Goal: Task Accomplishment & Management: Complete application form

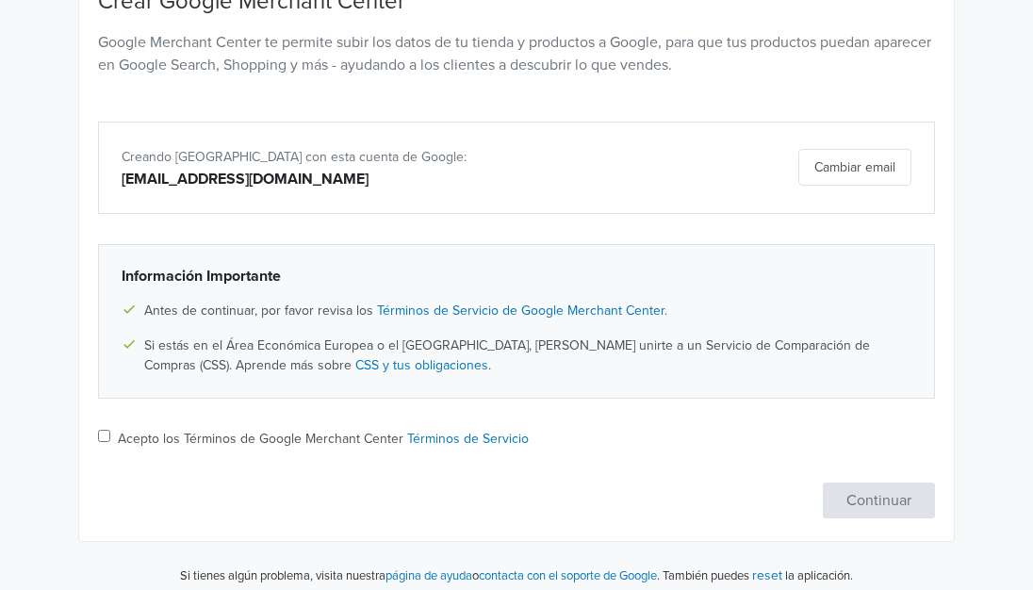
scroll to position [235, 0]
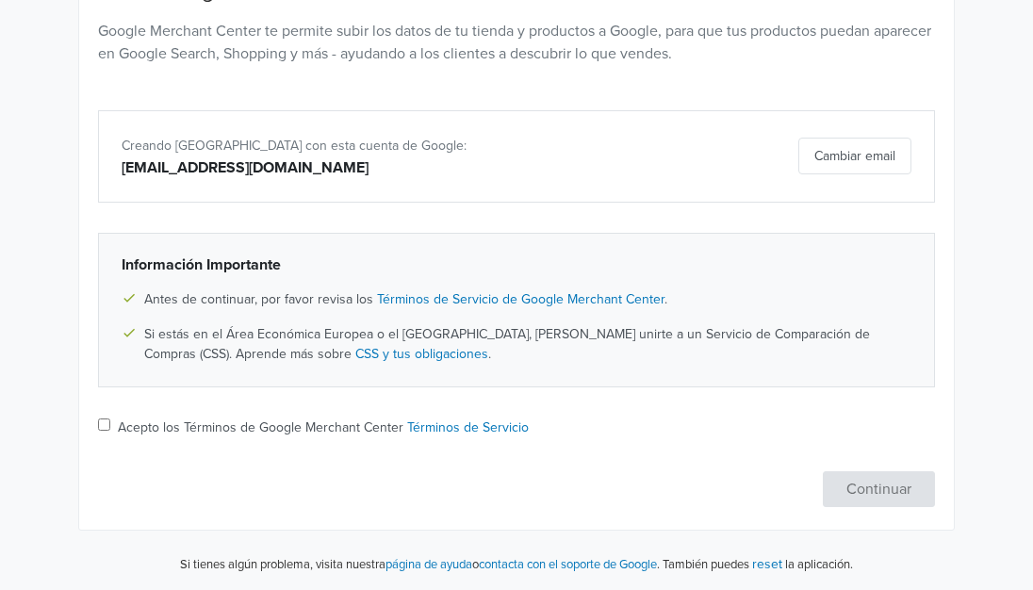
click at [153, 419] on label "Acepto los Términos de Google Merchant Center Términos de Servicio" at bounding box center [323, 428] width 411 height 20
click at [110, 419] on input "Acepto los Términos de Google Merchant Center Términos de Servicio" at bounding box center [104, 425] width 12 height 12
checkbox input "true"
click at [920, 493] on button "Continuar" at bounding box center [879, 489] width 112 height 36
click at [327, 433] on label "Acepto los Términos de Google Merchant Center Términos de Servicio" at bounding box center [323, 428] width 411 height 20
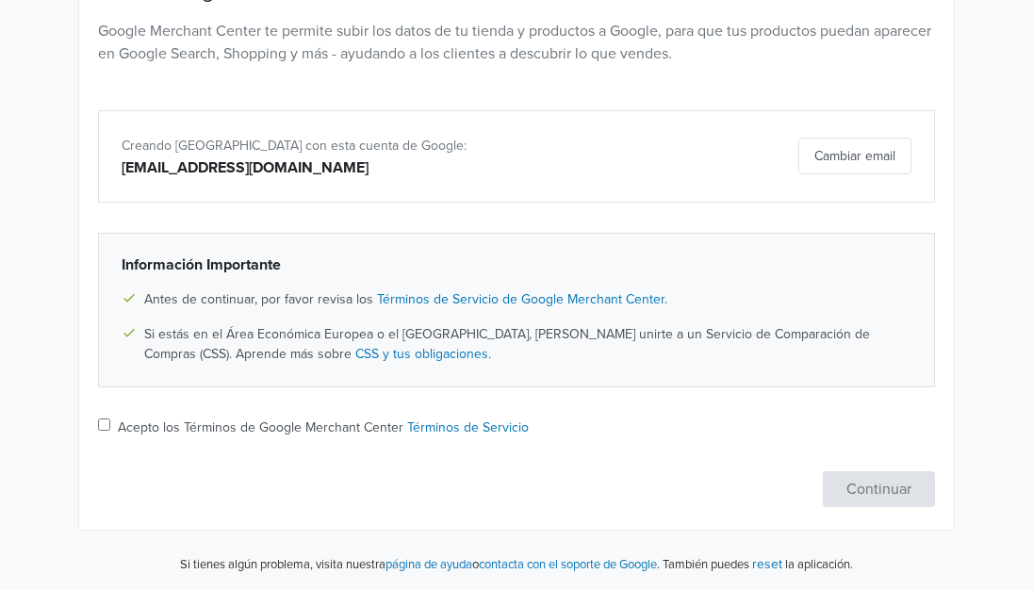
click at [110, 431] on input "Acepto los Términos de Google Merchant Center Términos de Servicio" at bounding box center [104, 425] width 12 height 12
checkbox input "true"
click at [888, 491] on button "Continuar" at bounding box center [879, 489] width 112 height 36
click at [229, 433] on label "Acepto los Términos de Google Merchant Center Términos de Servicio" at bounding box center [323, 428] width 411 height 20
click at [110, 431] on input "Acepto los Términos de Google Merchant Center Términos de Servicio" at bounding box center [104, 425] width 12 height 12
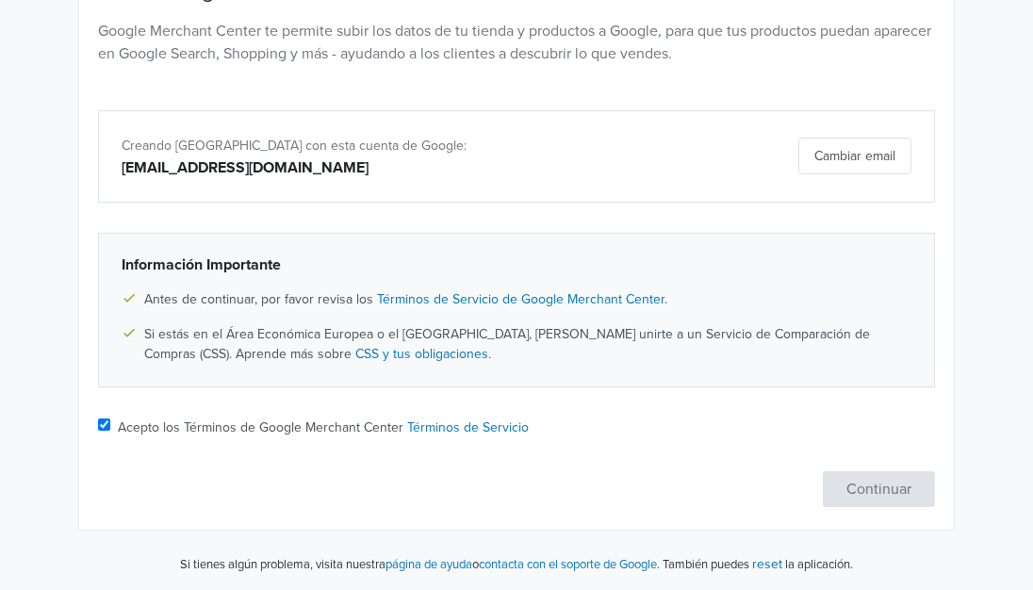
checkbox input "true"
click at [912, 503] on button "Continuar" at bounding box center [879, 489] width 112 height 36
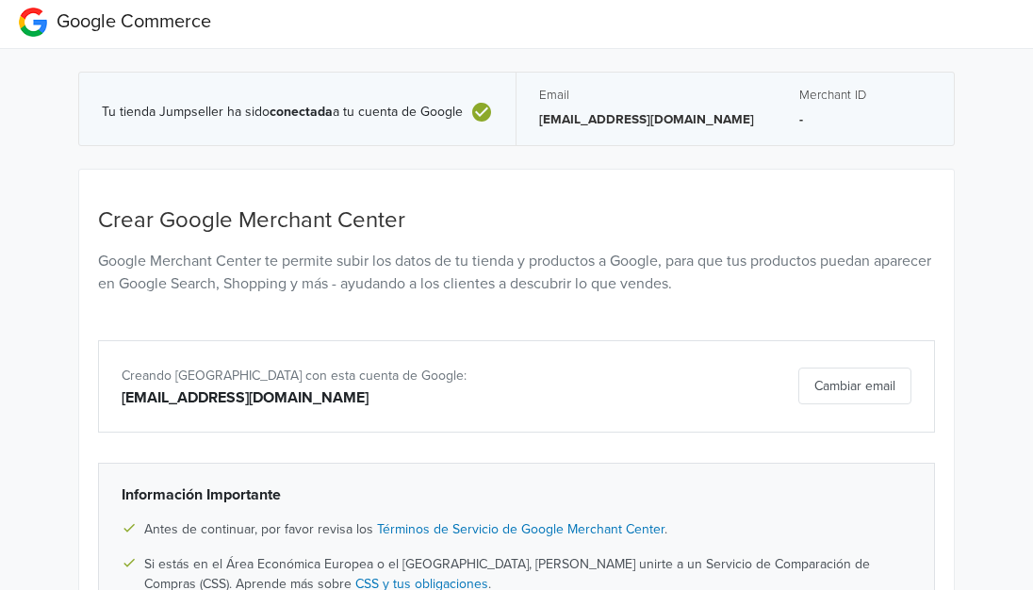
scroll to position [0, 0]
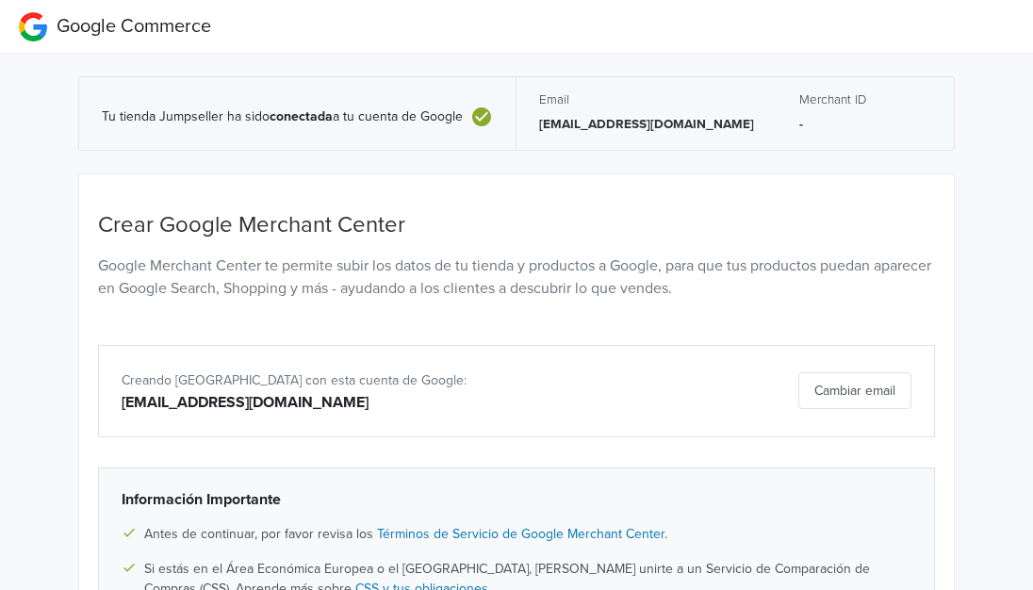
select select "cl"
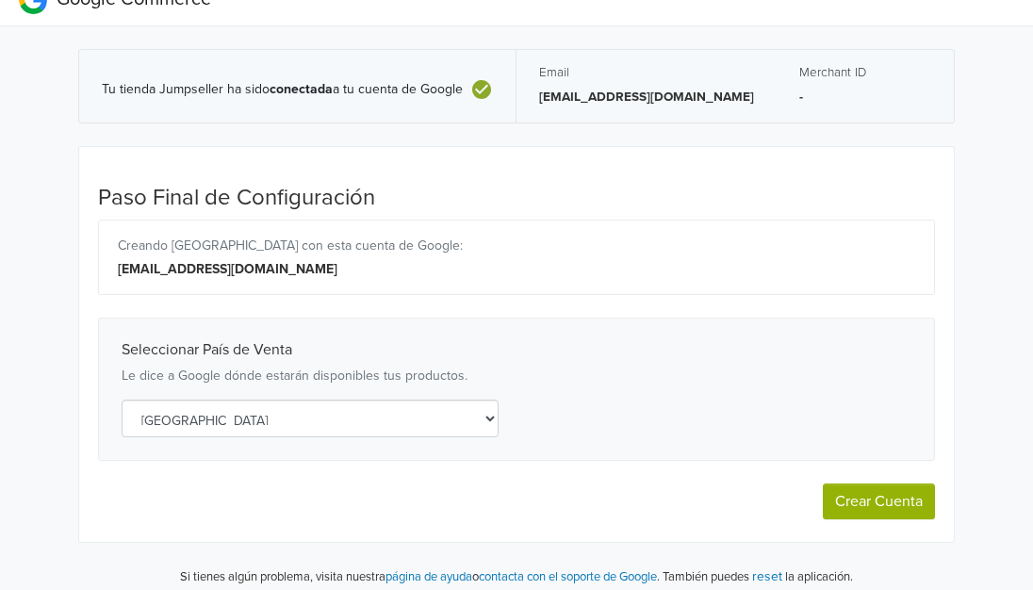
scroll to position [40, 0]
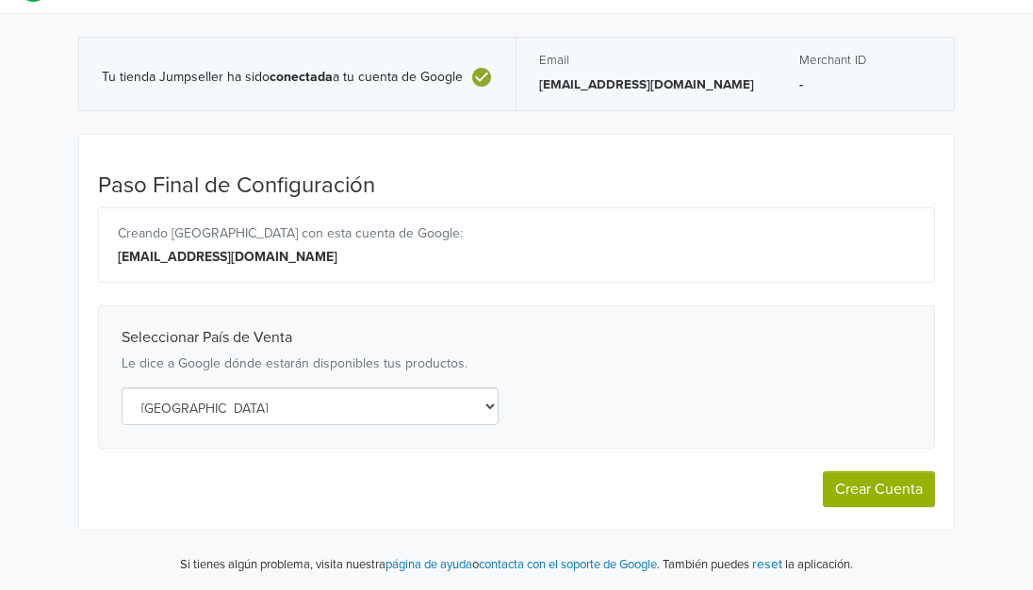
click at [880, 503] on button "Crear Cuenta" at bounding box center [879, 489] width 112 height 36
select select "cl"
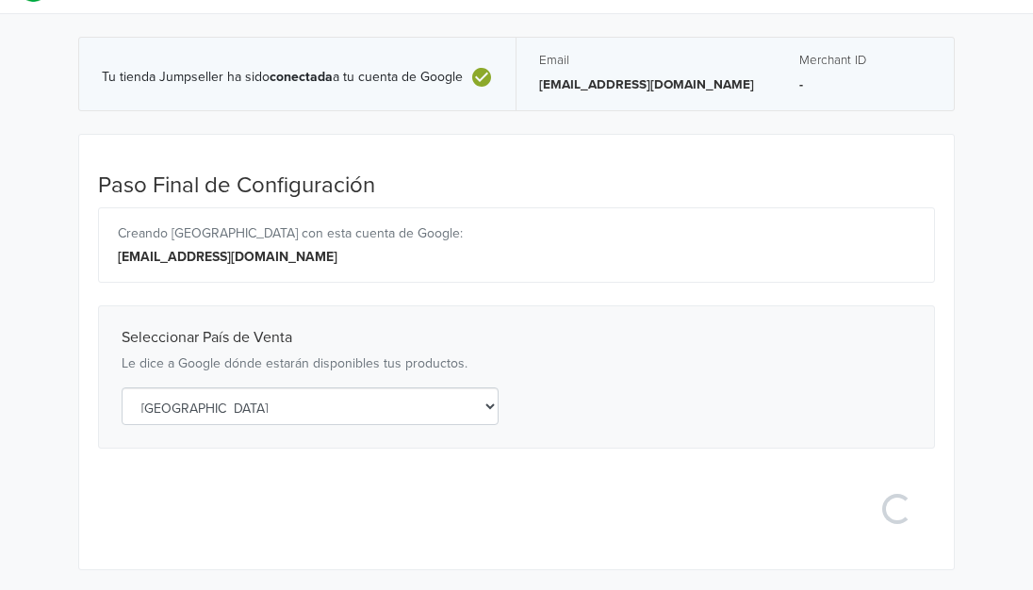
select select "cl"
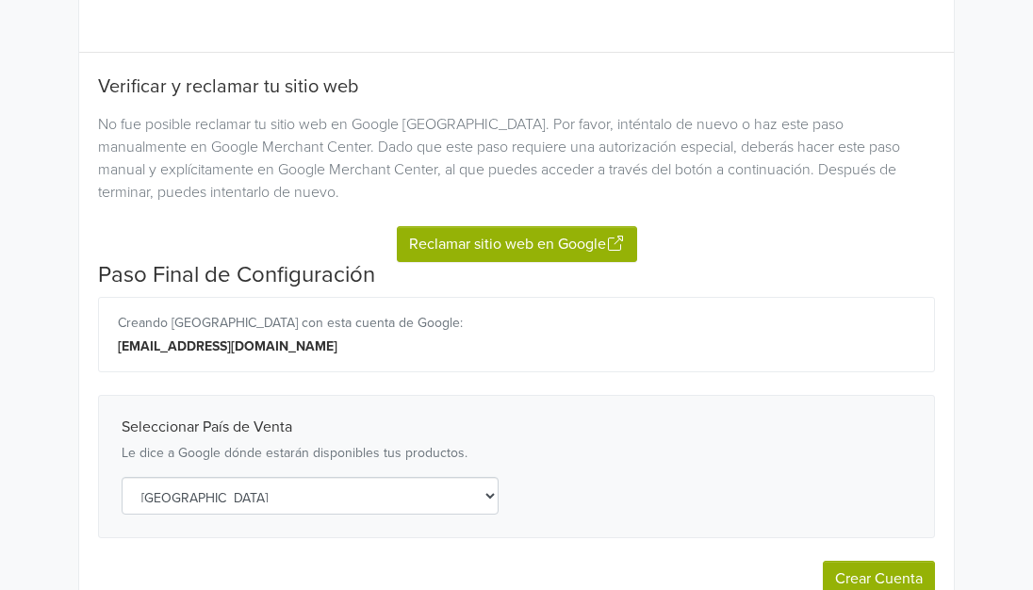
scroll to position [273, 0]
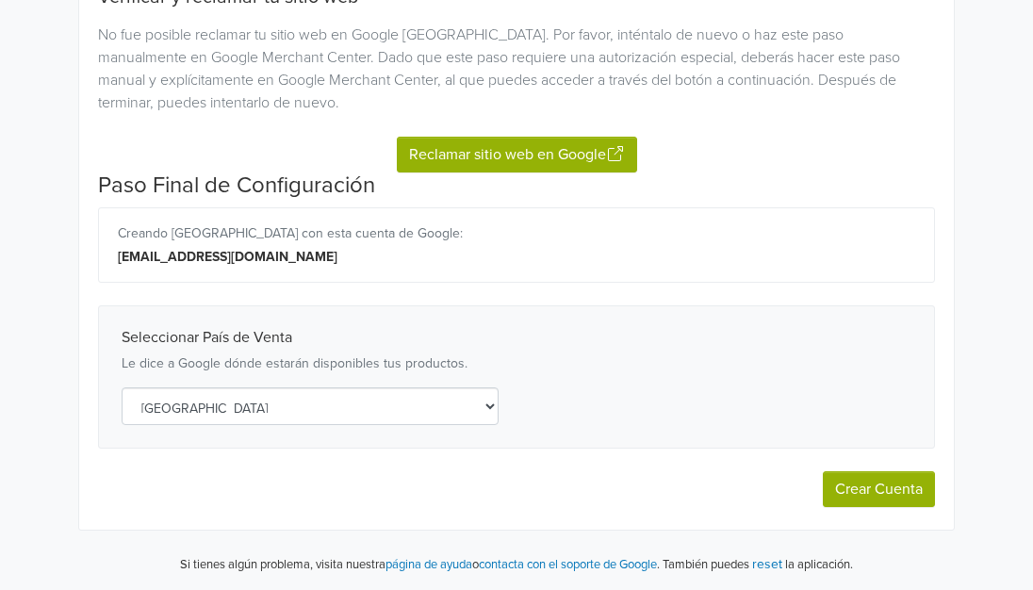
click at [555, 147] on button "Reclamar sitio web en Google" at bounding box center [517, 155] width 240 height 36
